Goal: Task Accomplishment & Management: Use online tool/utility

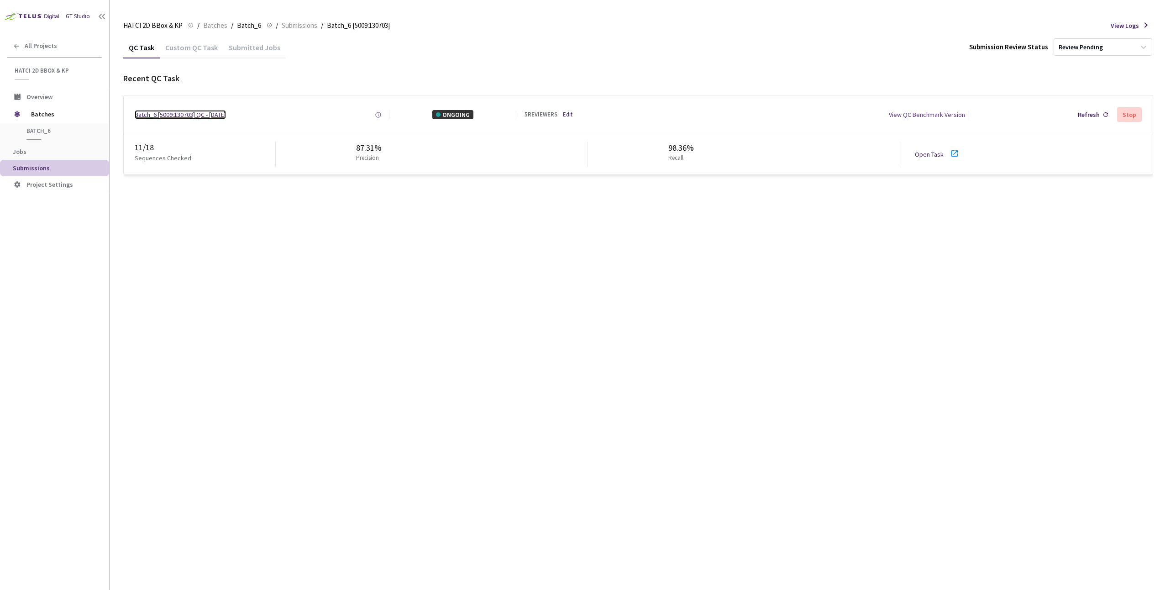
click at [165, 111] on div "Batch_6 [5009:130703] QC - 25 Sep, 2025" at bounding box center [180, 114] width 91 height 9
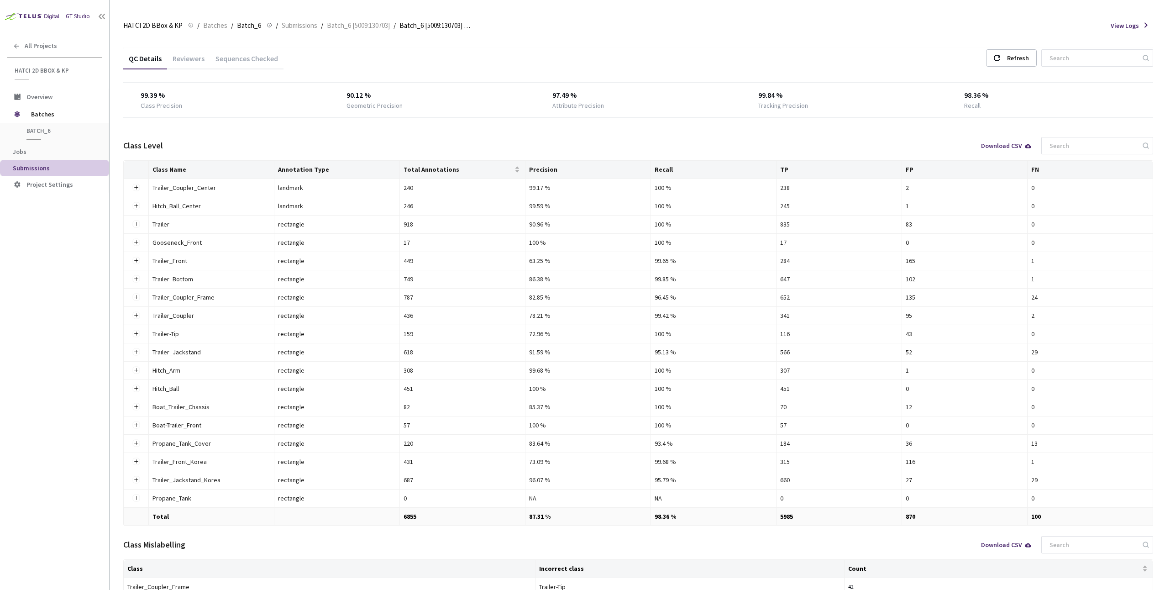
click at [378, 76] on div "QC Details Reviewers Sequences Checked Refresh 99.39 % Class Precision 90.12 % …" at bounding box center [638, 321] width 1030 height 549
click at [148, 58] on div "QC Details" at bounding box center [145, 62] width 44 height 16
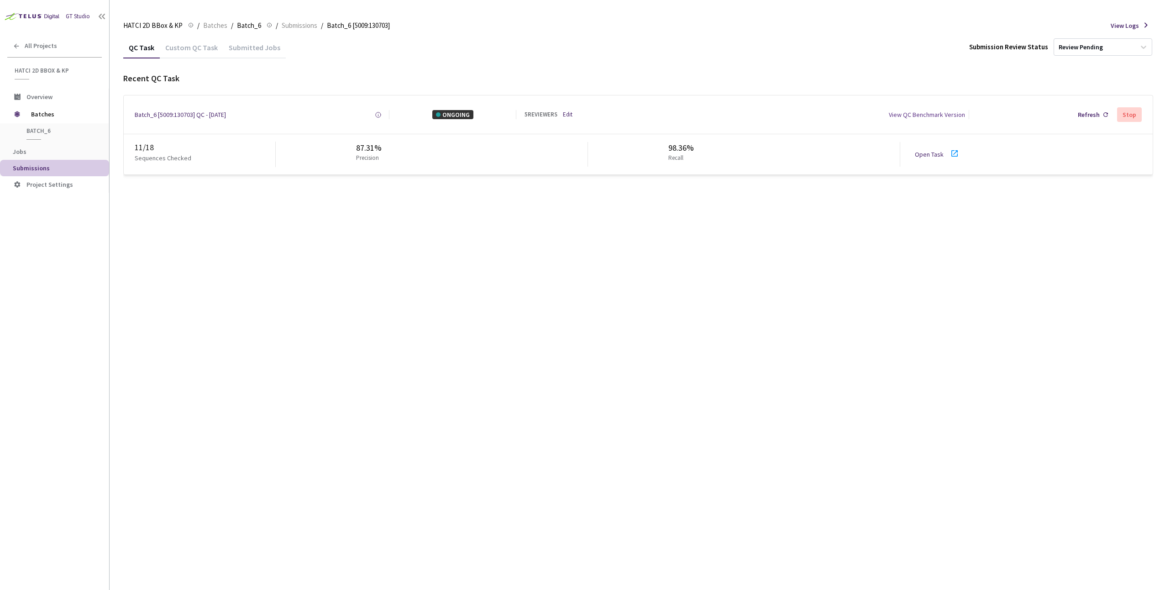
click at [570, 115] on link "Edit" at bounding box center [568, 115] width 10 height 9
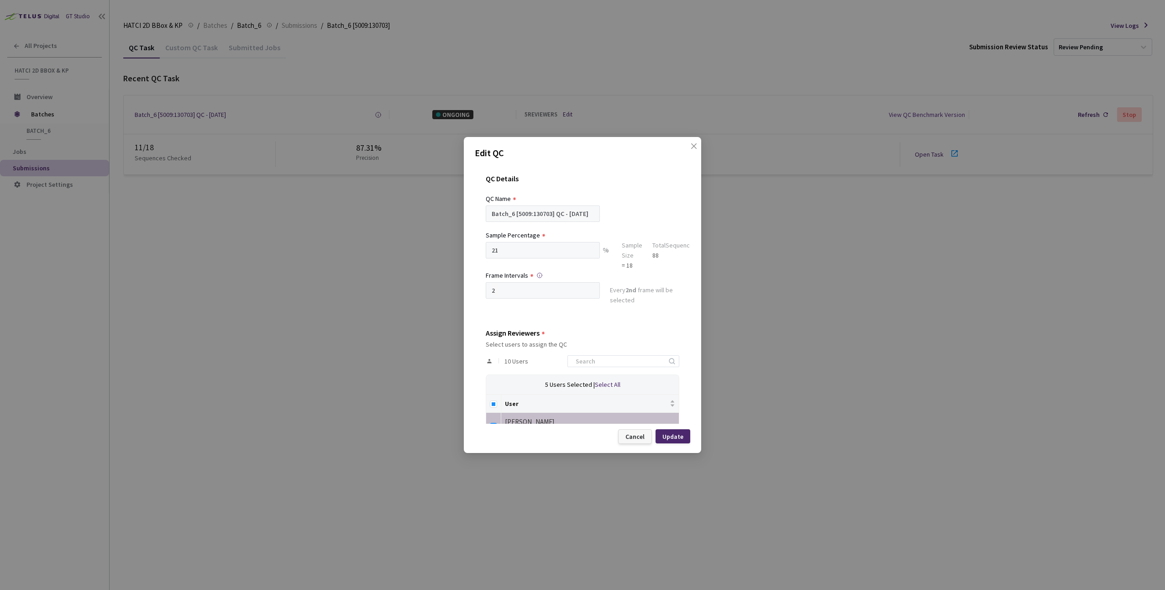
click at [636, 438] on div "Cancel" at bounding box center [635, 436] width 19 height 7
